Goal: Go to known website: Go to known website

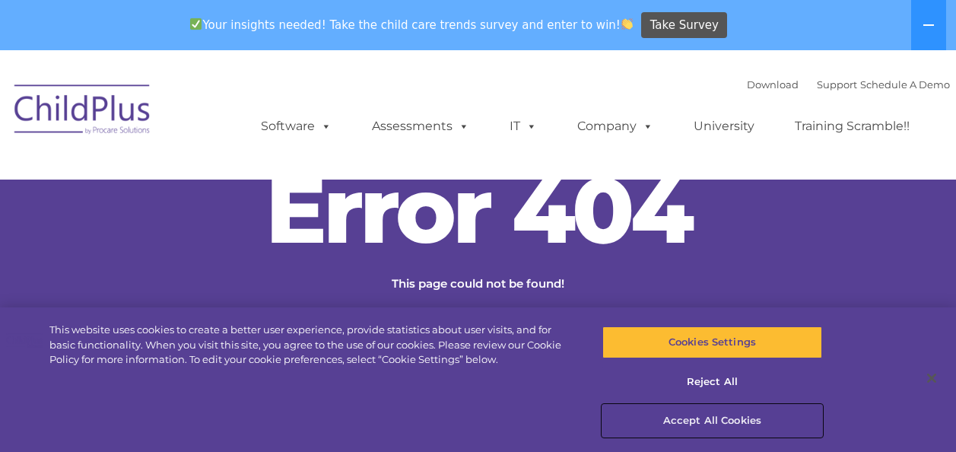
click at [694, 424] on button "Accept All Cookies" at bounding box center [712, 421] width 220 height 32
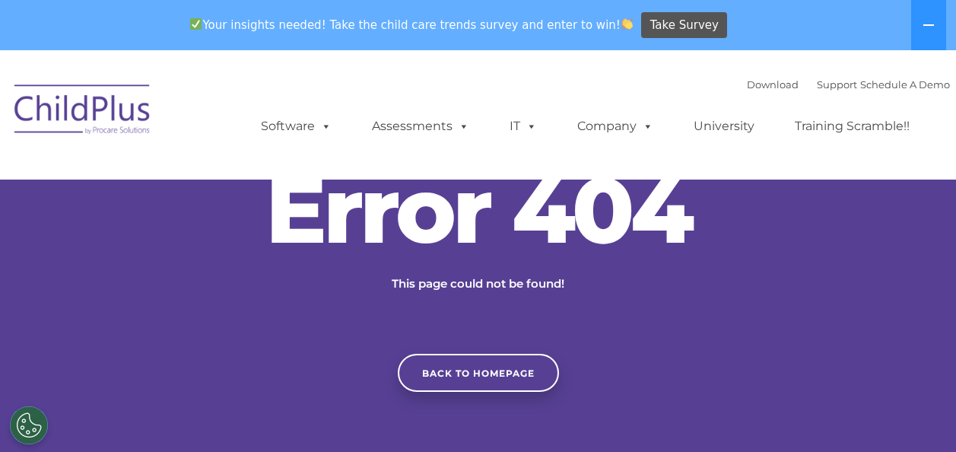
click at [694, 424] on button "Accept All Cookies" at bounding box center [712, 421] width 220 height 32
click at [473, 379] on link "Back to homepage" at bounding box center [478, 373] width 161 height 38
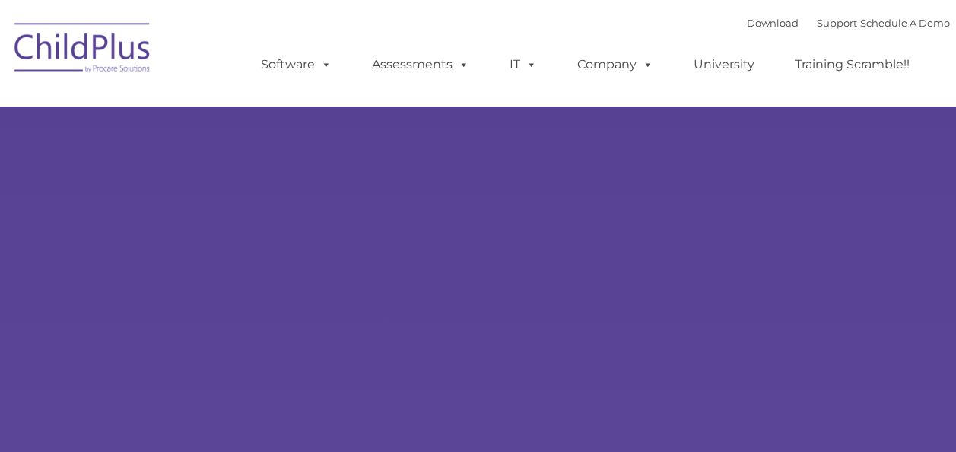
type input ""
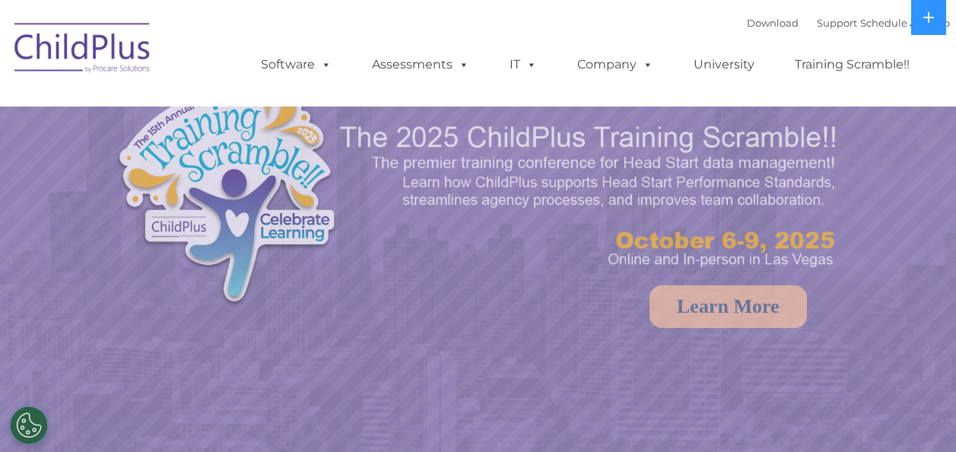
select select "MEDIUM"
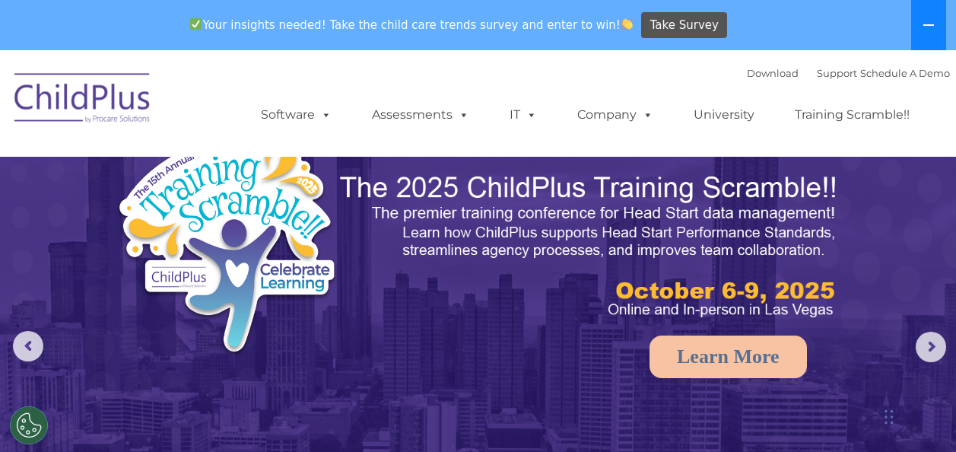
click at [933, 30] on icon at bounding box center [929, 25] width 12 height 12
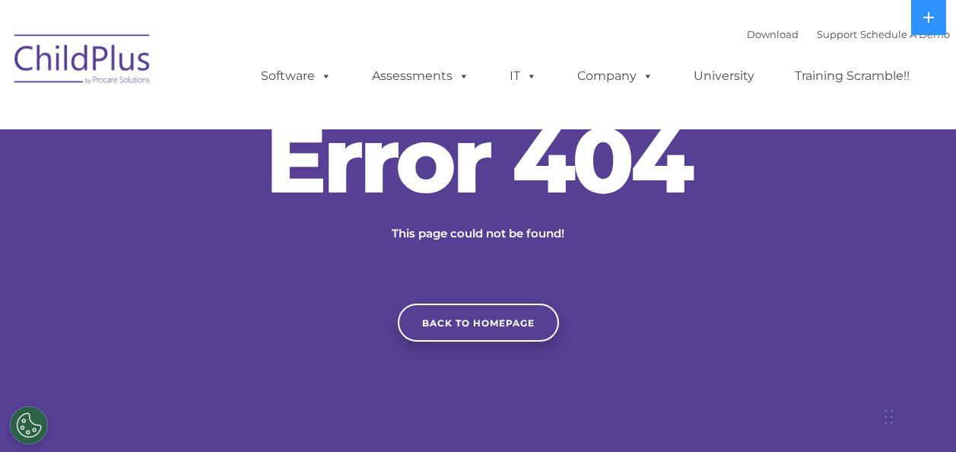
click at [286, 0] on nav "Download Support | Schedule A Demo  MENU MENU Software ChildPlus: The original…" at bounding box center [478, 64] width 956 height 129
